Goal: Information Seeking & Learning: Check status

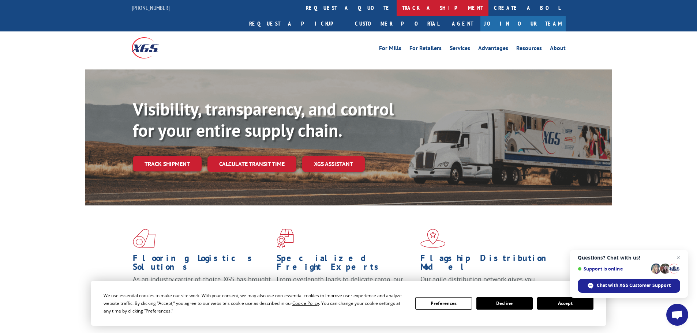
drag, startPoint x: 0, startPoint y: 0, endPoint x: 346, endPoint y: 4, distance: 346.0
click at [396, 4] on link "track a shipment" at bounding box center [442, 8] width 92 height 16
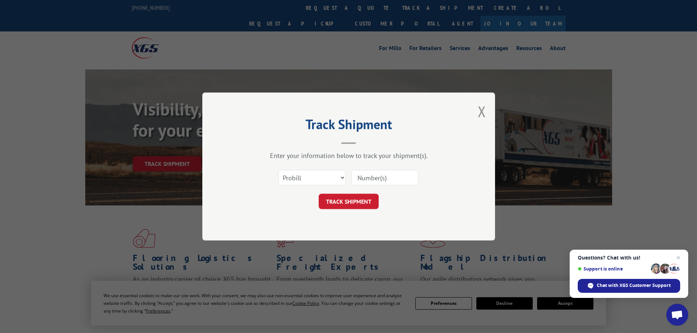
click at [377, 184] on input at bounding box center [384, 177] width 67 height 15
paste input "17685533"
type input "17685533"
drag, startPoint x: 337, startPoint y: 120, endPoint x: 305, endPoint y: 121, distance: 31.5
drag, startPoint x: 305, startPoint y: 121, endPoint x: 451, endPoint y: 141, distance: 147.3
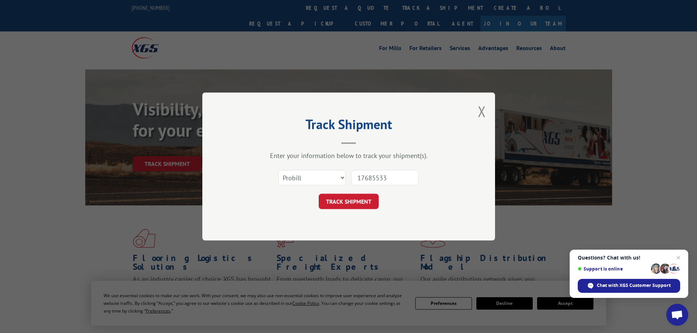
click at [451, 141] on header "Track Shipment" at bounding box center [348, 131] width 219 height 25
click at [372, 196] on button "TRACK SHIPMENT" at bounding box center [349, 201] width 60 height 15
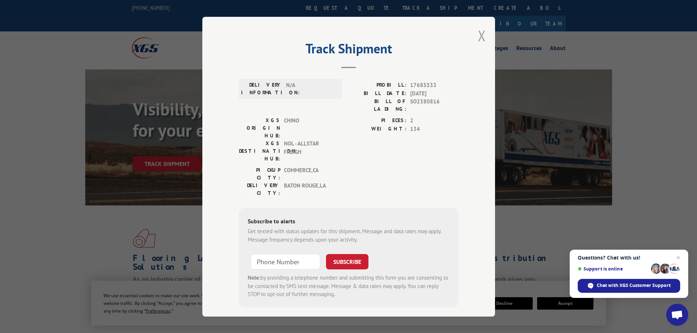
click at [485, 41] on button "Close modal" at bounding box center [482, 35] width 8 height 19
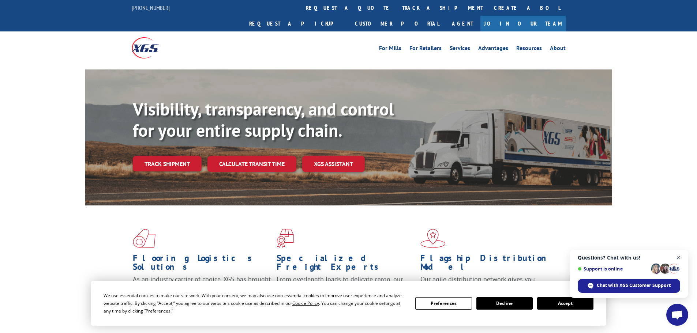
click at [677, 259] on span "Close chat" at bounding box center [678, 257] width 9 height 9
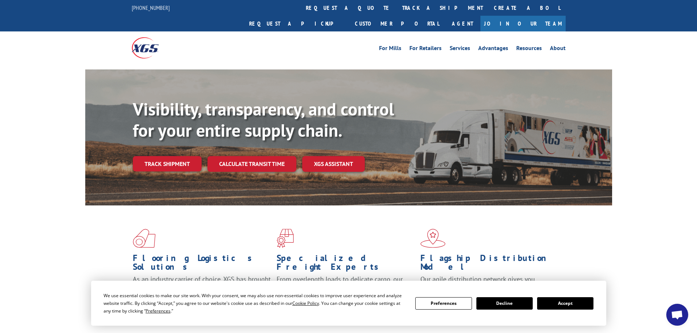
click at [396, 12] on link "track a shipment" at bounding box center [442, 8] width 92 height 16
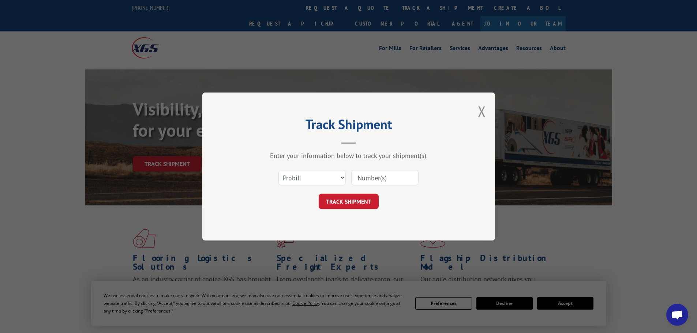
paste input "17685533"
type input "17685533"
click at [362, 205] on button "TRACK SHIPMENT" at bounding box center [349, 201] width 60 height 15
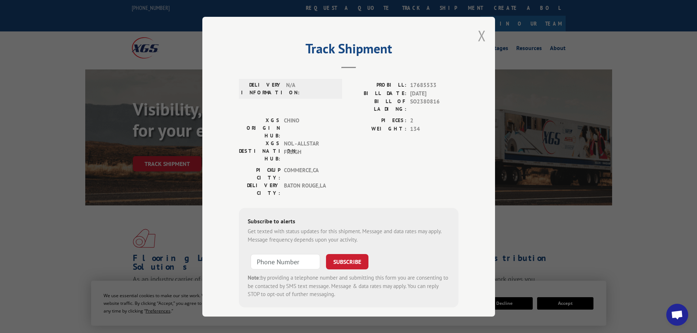
click at [478, 43] on button "Close modal" at bounding box center [482, 35] width 8 height 19
